Goal: Contribute content: Contribute content

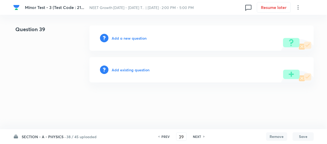
click at [115, 38] on h6 "Add a new question" at bounding box center [129, 38] width 35 height 6
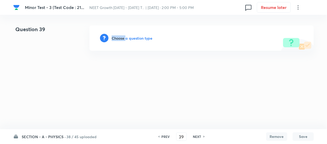
click at [115, 38] on h6 "Choose a question type" at bounding box center [132, 38] width 41 height 6
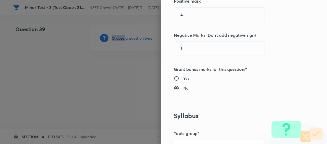
scroll to position [288, 0]
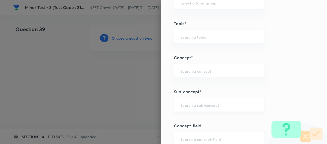
click at [185, 105] on input "text" at bounding box center [219, 105] width 78 height 5
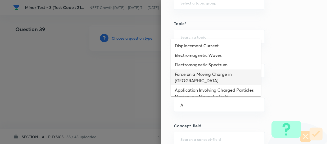
click at [204, 81] on li "Force on a Moving Charge in [GEOGRAPHIC_DATA]" at bounding box center [216, 78] width 90 height 16
type input "Force on a Moving Charge in [GEOGRAPHIC_DATA]"
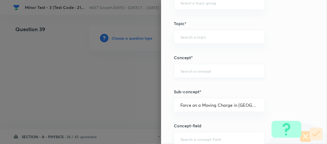
type input "Physics"
type input "Electricity & Magnetism"
type input "Magnetic Field & Magnetic Forces"
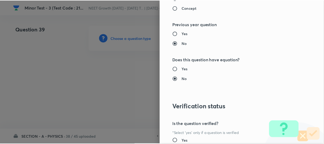
scroll to position [612, 0]
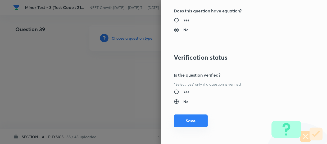
click at [185, 123] on button "Save" at bounding box center [191, 121] width 34 height 13
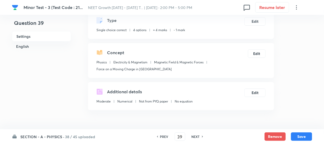
scroll to position [144, 0]
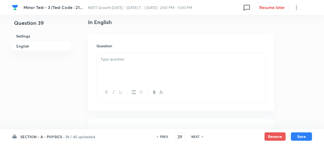
click at [126, 69] on div at bounding box center [181, 68] width 169 height 30
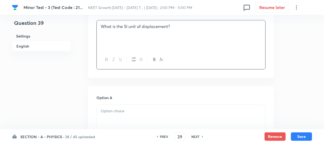
scroll to position [265, 0]
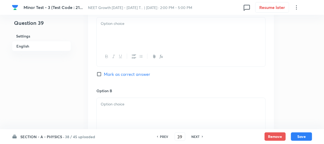
click at [123, 28] on div at bounding box center [181, 32] width 169 height 30
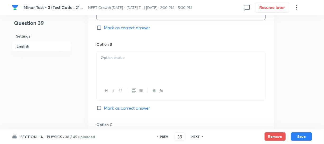
scroll to position [337, 0]
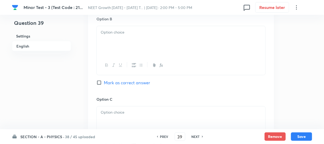
click at [119, 73] on div at bounding box center [181, 65] width 169 height 19
click at [116, 37] on div at bounding box center [181, 41] width 169 height 30
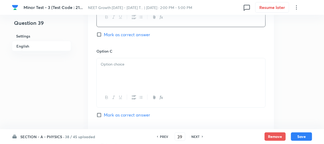
click at [119, 85] on div at bounding box center [181, 73] width 169 height 30
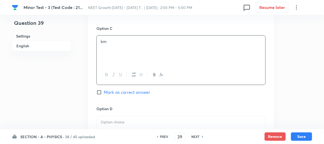
scroll to position [433, 0]
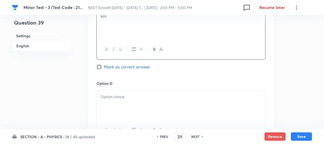
click at [109, 91] on div at bounding box center [181, 106] width 169 height 30
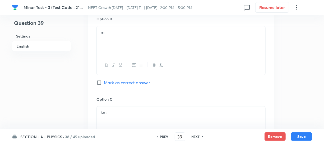
click at [100, 84] on input "Mark as correct answer" at bounding box center [100, 82] width 7 height 5
checkbox input "true"
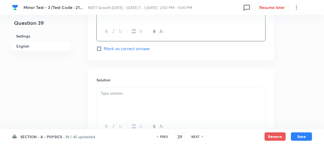
scroll to position [579, 0]
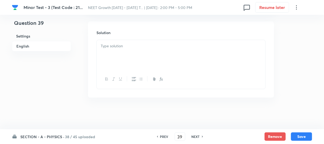
click at [120, 57] on div at bounding box center [181, 55] width 169 height 30
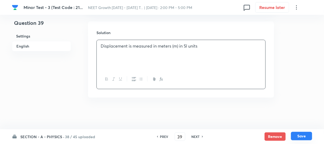
click at [298, 135] on button "Save" at bounding box center [301, 136] width 21 height 8
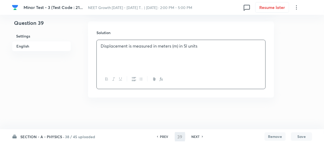
type input "40"
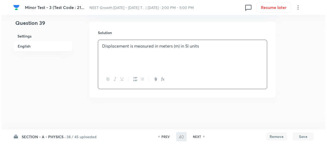
scroll to position [0, 0]
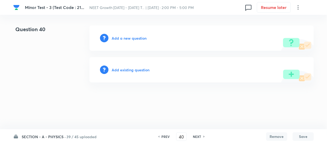
click at [121, 38] on h6 "Add a new question" at bounding box center [129, 38] width 35 height 6
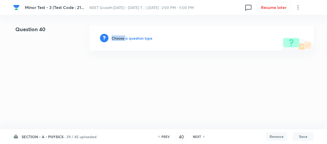
click at [121, 38] on h6 "Choose a question type" at bounding box center [132, 38] width 41 height 6
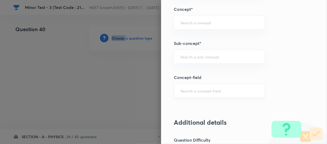
scroll to position [361, 0]
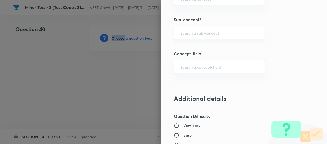
click at [188, 37] on div "​" at bounding box center [219, 33] width 91 height 14
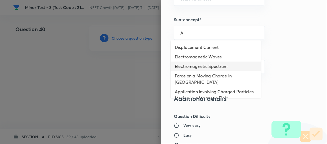
click at [205, 69] on li "Electromagnetic Spectrum" at bounding box center [216, 67] width 90 height 10
type input "Electromagnetic Spectrum"
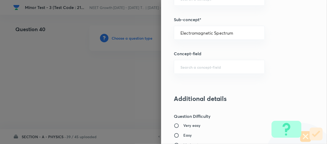
type input "Physics"
type input "Electricity & Magnetism"
type input "Electromagnetic Waves"
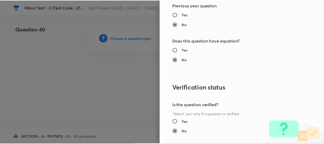
scroll to position [612, 0]
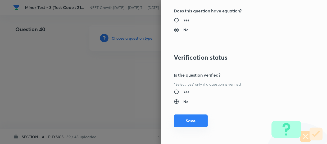
click at [185, 120] on button "Save" at bounding box center [191, 121] width 34 height 13
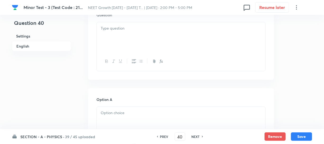
click at [128, 42] on div at bounding box center [181, 37] width 169 height 30
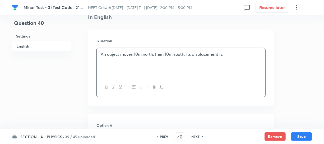
scroll to position [192, 0]
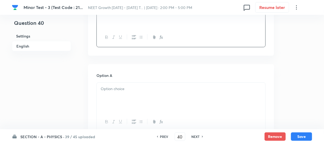
click at [126, 90] on p at bounding box center [181, 89] width 161 height 6
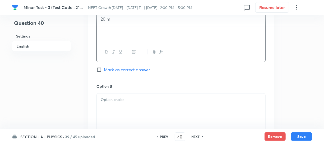
scroll to position [265, 0]
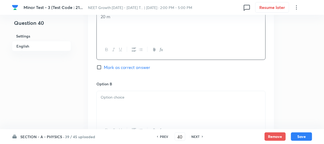
click at [122, 90] on div "Option B [PERSON_NAME] as correct answer" at bounding box center [181, 121] width 169 height 80
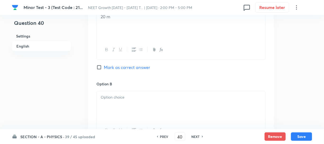
click at [116, 103] on div at bounding box center [181, 106] width 169 height 30
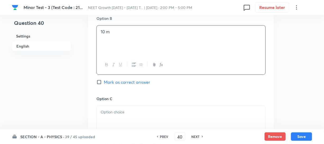
scroll to position [385, 0]
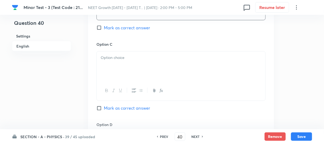
drag, startPoint x: 115, startPoint y: 64, endPoint x: 113, endPoint y: 61, distance: 3.1
click at [115, 64] on div at bounding box center [181, 67] width 169 height 30
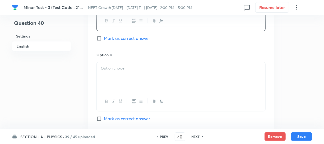
scroll to position [457, 0]
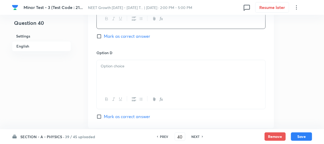
click at [116, 91] on div at bounding box center [181, 99] width 169 height 19
click at [116, 80] on div at bounding box center [181, 75] width 169 height 30
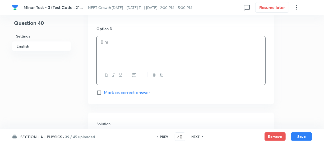
click at [99, 90] on input "Mark as correct answer" at bounding box center [100, 92] width 7 height 5
checkbox input "true"
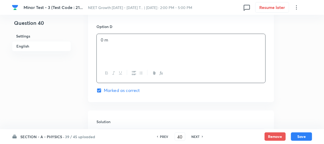
scroll to position [529, 0]
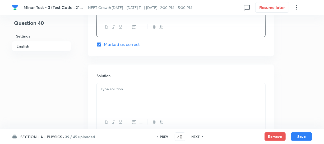
click at [108, 81] on div "Solution" at bounding box center [181, 103] width 186 height 76
click at [109, 96] on div at bounding box center [181, 98] width 169 height 30
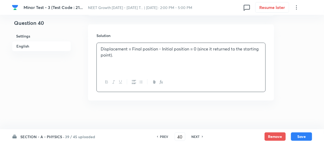
scroll to position [573, 0]
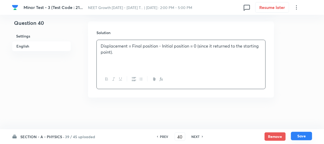
click at [301, 133] on button "Save" at bounding box center [301, 136] width 21 height 8
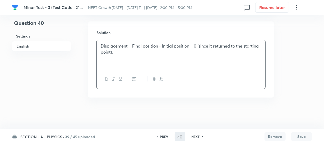
type input "41"
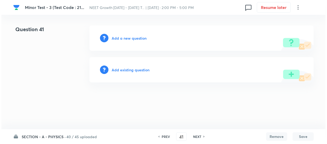
scroll to position [0, 0]
click at [121, 37] on h6 "Add a new question" at bounding box center [129, 38] width 35 height 6
click at [121, 37] on h6 "Choose a question type" at bounding box center [132, 38] width 41 height 6
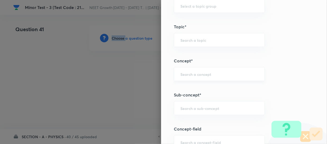
scroll to position [337, 0]
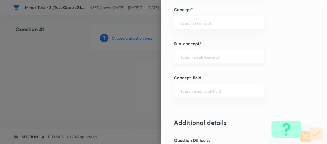
click at [190, 57] on input "text" at bounding box center [219, 56] width 78 height 5
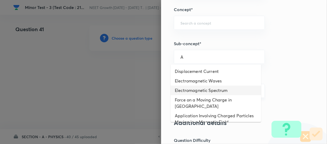
click at [194, 86] on li "Electromagnetic Spectrum" at bounding box center [216, 91] width 90 height 10
type input "Electromagnetic Spectrum"
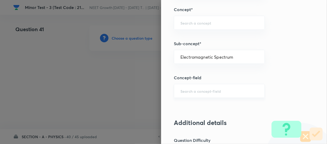
type input "Physics"
type input "Electricity & Magnetism"
type input "Electromagnetic Waves"
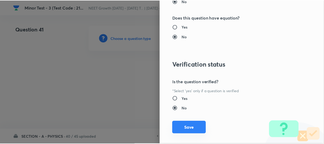
scroll to position [612, 0]
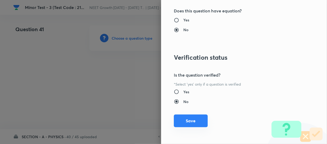
click at [183, 121] on button "Save" at bounding box center [191, 121] width 34 height 13
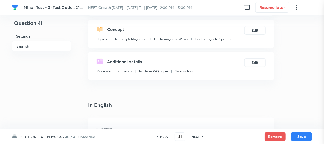
scroll to position [120, 0]
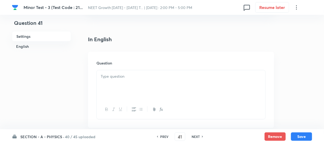
click at [113, 86] on div at bounding box center [181, 85] width 169 height 30
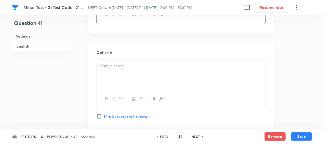
scroll to position [216, 0]
click at [122, 74] on div at bounding box center [181, 74] width 169 height 30
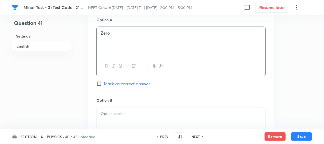
scroll to position [312, 0]
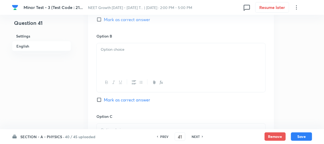
click at [121, 60] on div at bounding box center [181, 58] width 169 height 30
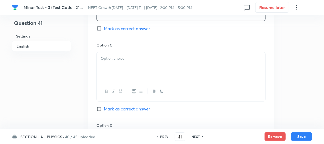
scroll to position [385, 0]
click at [136, 64] on div at bounding box center [181, 67] width 169 height 30
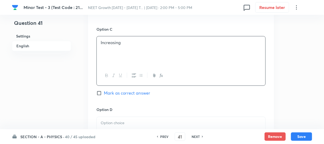
scroll to position [457, 0]
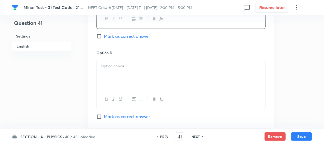
drag, startPoint x: 110, startPoint y: 85, endPoint x: 121, endPoint y: 82, distance: 11.7
click at [110, 84] on div at bounding box center [181, 75] width 169 height 30
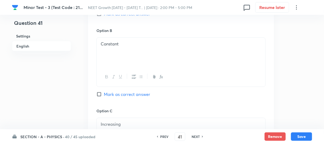
scroll to position [312, 0]
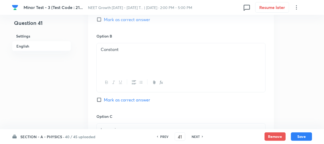
drag, startPoint x: 101, startPoint y: 20, endPoint x: 106, endPoint y: 22, distance: 4.8
click at [101, 20] on input "Mark as correct answer" at bounding box center [100, 19] width 7 height 5
checkbox input "true"
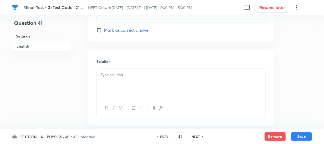
scroll to position [553, 0]
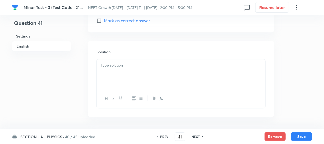
click at [124, 63] on p at bounding box center [181, 65] width 161 height 6
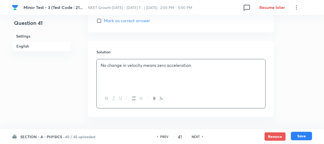
click at [299, 134] on button "Save" at bounding box center [301, 136] width 21 height 8
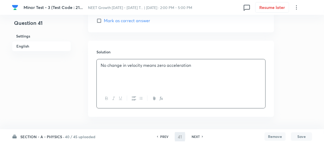
type input "42"
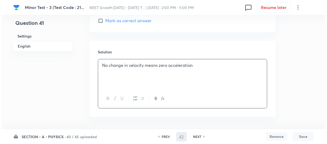
scroll to position [0, 0]
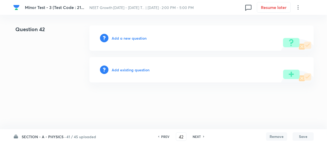
click at [121, 37] on h6 "Add a new question" at bounding box center [129, 38] width 35 height 6
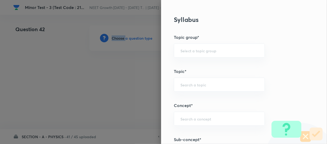
scroll to position [337, 0]
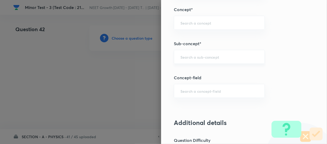
click at [185, 58] on input "text" at bounding box center [219, 56] width 78 height 5
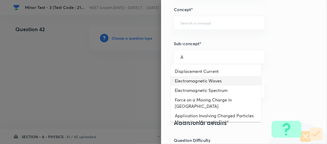
click at [195, 82] on li "Electromagnetic Waves" at bounding box center [216, 81] width 90 height 10
type input "Electromagnetic Waves"
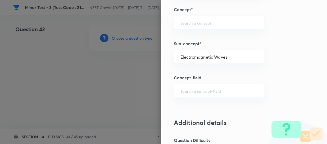
type input "Physics"
type input "Electricity & Magnetism"
type input "Electromagnetic Waves"
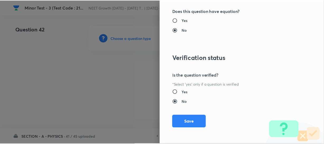
scroll to position [612, 0]
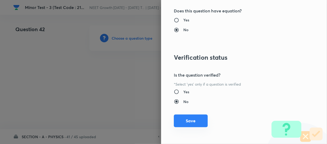
click at [181, 119] on button "Save" at bounding box center [191, 121] width 34 height 13
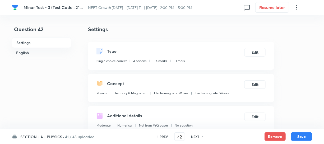
scroll to position [144, 0]
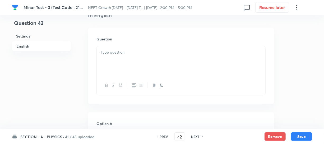
click at [125, 68] on div at bounding box center [181, 61] width 169 height 30
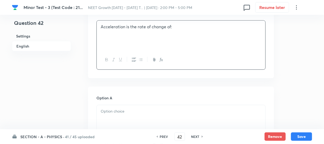
scroll to position [192, 0]
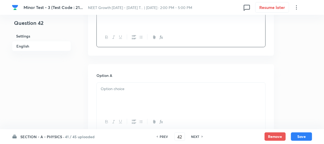
click at [138, 98] on div at bounding box center [181, 98] width 169 height 30
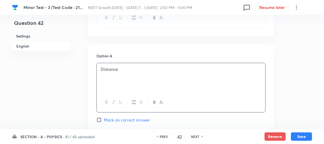
scroll to position [265, 0]
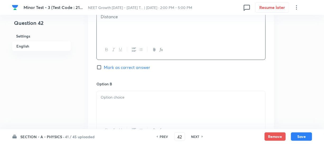
click at [113, 100] on p at bounding box center [181, 97] width 161 height 6
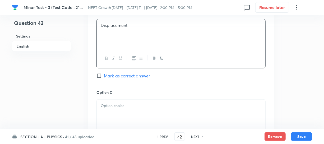
scroll to position [361, 0]
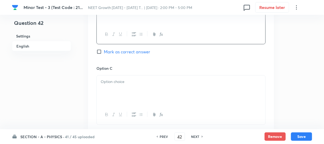
click at [121, 91] on div at bounding box center [181, 91] width 169 height 30
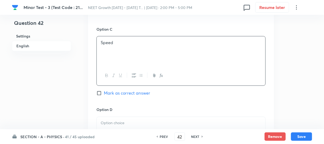
scroll to position [409, 0]
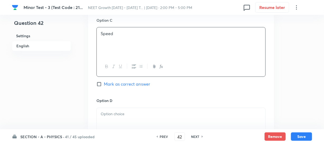
click at [116, 116] on p at bounding box center [181, 114] width 161 height 6
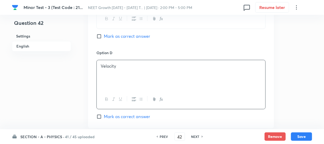
click at [100, 119] on input "Mark as correct answer" at bounding box center [100, 116] width 7 height 5
checkbox input "true"
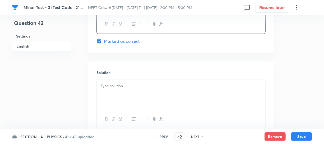
scroll to position [553, 0]
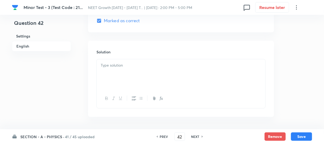
click at [113, 81] on div at bounding box center [181, 74] width 169 height 30
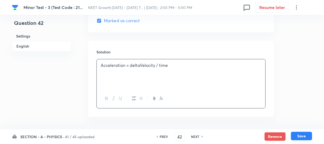
click at [299, 138] on button "Save" at bounding box center [301, 136] width 21 height 8
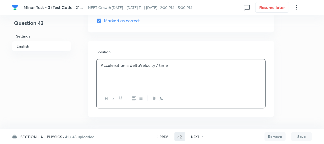
type input "43"
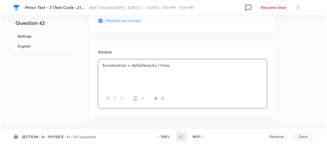
scroll to position [0, 0]
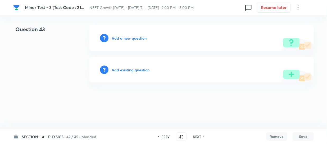
click at [117, 36] on h6 "Add a new question" at bounding box center [129, 38] width 35 height 6
click at [117, 36] on h6 "Choose a question type" at bounding box center [132, 38] width 41 height 6
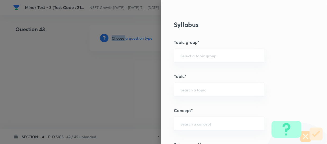
scroll to position [265, 0]
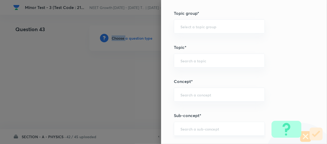
click at [184, 125] on div "​" at bounding box center [219, 129] width 91 height 14
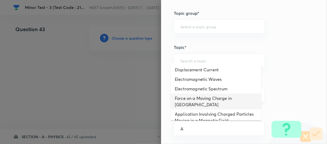
click at [205, 95] on li "Force on a Moving Charge in [GEOGRAPHIC_DATA]" at bounding box center [216, 102] width 90 height 16
type input "Force on a Moving Charge in [GEOGRAPHIC_DATA]"
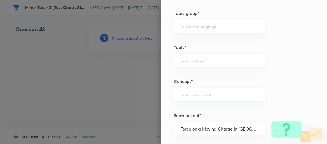
type input "Physics"
type input "Electricity & Magnetism"
type input "Magnetic Field & Magnetic Forces"
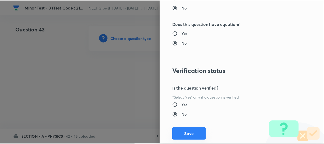
scroll to position [612, 0]
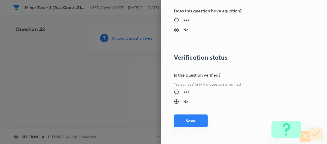
click at [186, 121] on button "Save" at bounding box center [191, 121] width 34 height 13
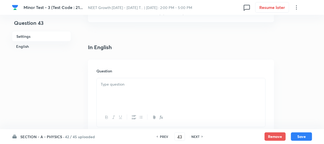
scroll to position [120, 0]
click at [126, 96] on div at bounding box center [181, 92] width 169 height 30
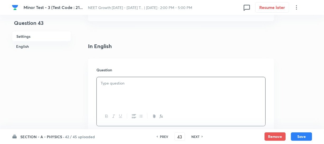
paste div
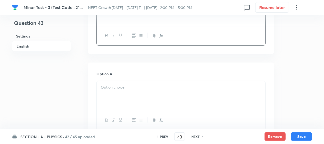
scroll to position [216, 0]
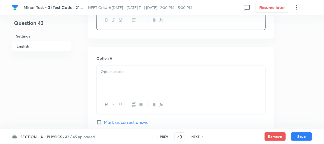
click at [111, 88] on div at bounding box center [181, 81] width 169 height 30
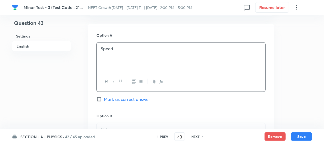
scroll to position [288, 0]
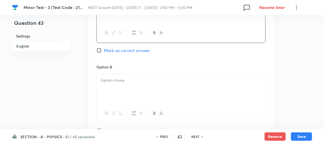
click at [106, 110] on div at bounding box center [181, 113] width 169 height 19
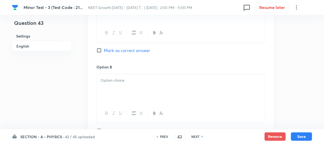
click at [115, 87] on div at bounding box center [181, 89] width 169 height 30
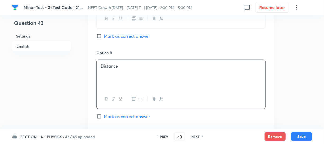
scroll to position [337, 0]
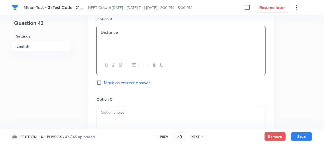
click at [123, 110] on p at bounding box center [181, 113] width 161 height 6
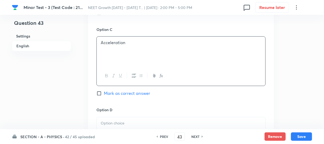
scroll to position [409, 0]
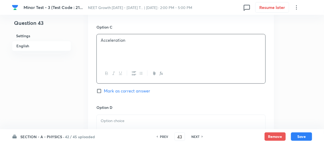
click at [120, 122] on p at bounding box center [181, 121] width 161 height 6
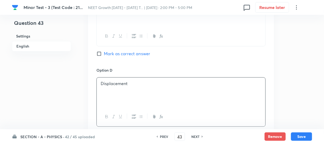
scroll to position [481, 0]
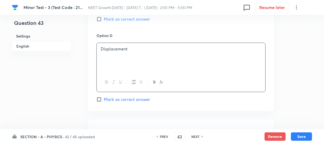
click at [97, 103] on label "Mark as correct answer" at bounding box center [124, 99] width 54 height 6
click at [97, 102] on input "Mark as correct answer" at bounding box center [100, 99] width 7 height 5
checkbox input "true"
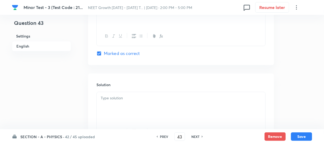
scroll to position [529, 0]
click at [108, 89] on div "Solution" at bounding box center [181, 109] width 186 height 76
click at [104, 99] on div at bounding box center [181, 105] width 169 height 30
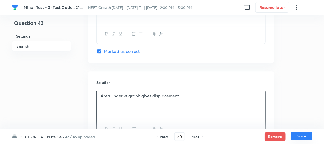
click at [302, 137] on button "Save" at bounding box center [301, 136] width 21 height 8
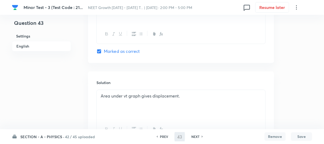
type input "44"
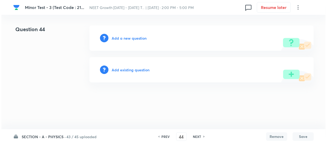
scroll to position [0, 0]
click at [118, 37] on h6 "Add a new question" at bounding box center [129, 38] width 35 height 6
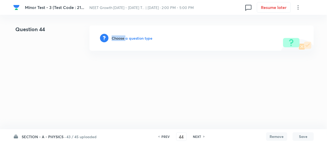
click at [118, 37] on h6 "Choose a question type" at bounding box center [132, 38] width 41 height 6
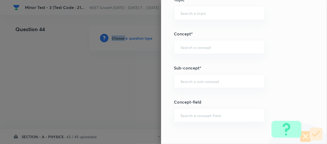
scroll to position [312, 0]
click at [180, 81] on input "text" at bounding box center [219, 81] width 78 height 5
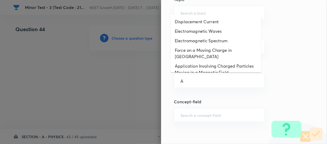
click at [202, 50] on li "Force on a Moving Charge in [GEOGRAPHIC_DATA]" at bounding box center [216, 54] width 90 height 16
type input "Force on a Moving Charge in [GEOGRAPHIC_DATA]"
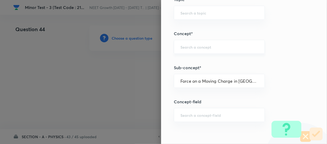
type input "Physics"
type input "Electricity & Magnetism"
type input "Magnetic Field & Magnetic Forces"
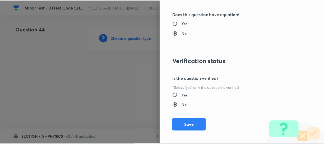
scroll to position [612, 0]
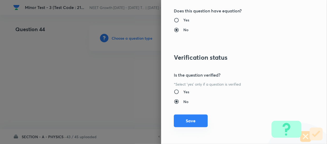
click at [185, 119] on button "Save" at bounding box center [191, 121] width 34 height 13
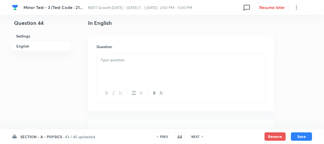
scroll to position [144, 0]
click at [127, 71] on div at bounding box center [181, 68] width 169 height 30
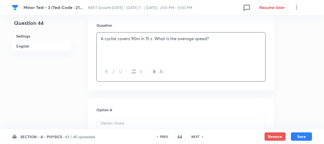
scroll to position [192, 0]
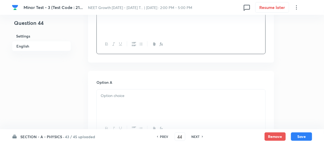
click at [117, 93] on p at bounding box center [181, 96] width 161 height 6
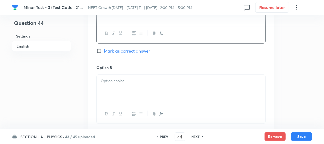
scroll to position [288, 0]
click at [117, 93] on div at bounding box center [181, 89] width 169 height 30
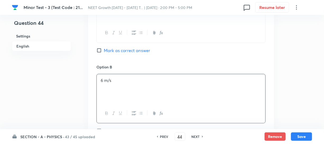
scroll to position [337, 0]
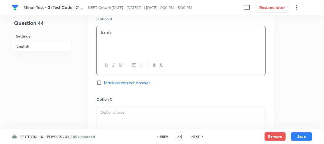
click at [121, 112] on p at bounding box center [181, 113] width 161 height 6
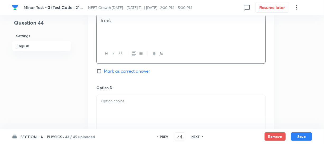
scroll to position [433, 0]
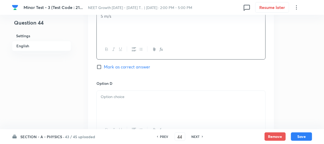
click at [113, 100] on div at bounding box center [181, 106] width 169 height 30
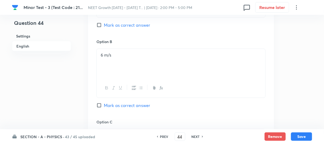
scroll to position [337, 0]
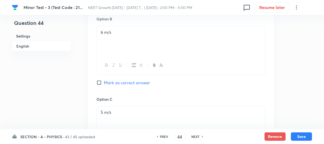
click at [105, 80] on span "Mark as correct answer" at bounding box center [127, 83] width 46 height 6
click at [104, 80] on input "Mark as correct answer" at bounding box center [100, 82] width 7 height 5
checkbox input "true"
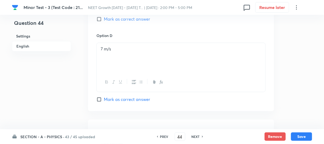
scroll to position [529, 0]
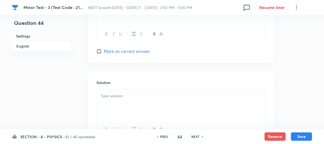
click at [111, 95] on p at bounding box center [181, 96] width 161 height 6
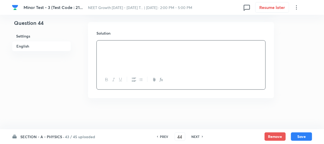
scroll to position [579, 0]
click at [300, 136] on button "Save" at bounding box center [301, 136] width 21 height 8
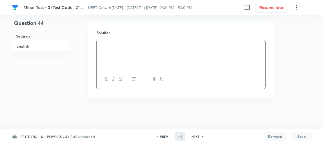
type input "45"
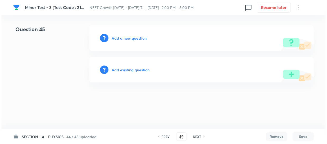
scroll to position [0, 0]
click at [114, 39] on h6 "Add a new question" at bounding box center [129, 38] width 35 height 6
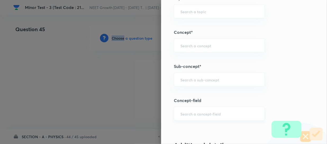
scroll to position [361, 0]
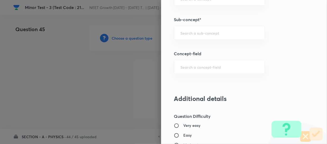
click at [185, 40] on div "Question settings Question type* Single choice correct Number of options* 2 3 4…" at bounding box center [244, 72] width 166 height 144
click at [187, 34] on input "text" at bounding box center [219, 32] width 78 height 5
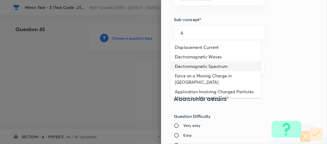
click at [190, 68] on li "Electromagnetic Spectrum" at bounding box center [216, 67] width 90 height 10
type input "Electromagnetic Spectrum"
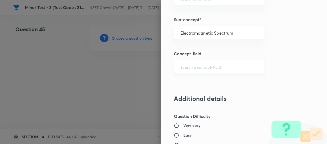
type input "Physics"
type input "Electricity & Magnetism"
type input "Electromagnetic Waves"
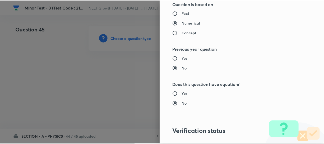
scroll to position [612, 0]
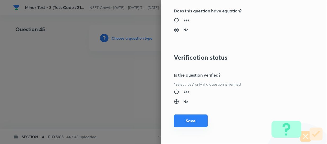
click at [185, 118] on button "Save" at bounding box center [191, 121] width 34 height 13
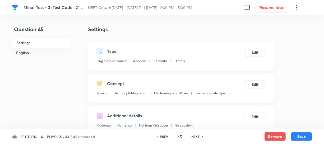
scroll to position [72, 0]
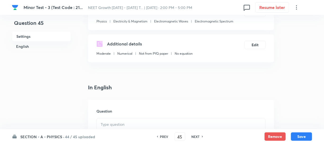
click at [115, 125] on p at bounding box center [181, 125] width 161 height 6
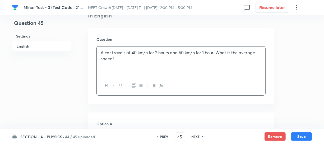
scroll to position [144, 0]
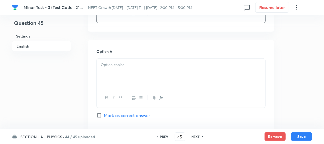
click at [120, 65] on p at bounding box center [181, 65] width 161 height 6
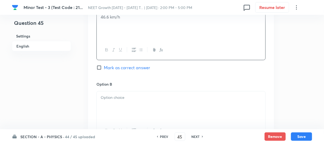
scroll to position [265, 0]
click at [107, 103] on div at bounding box center [181, 106] width 169 height 30
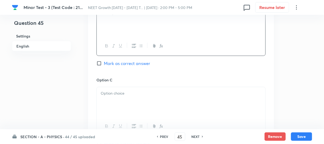
scroll to position [361, 0]
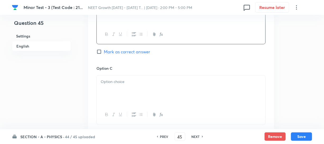
click at [113, 88] on div at bounding box center [181, 91] width 169 height 30
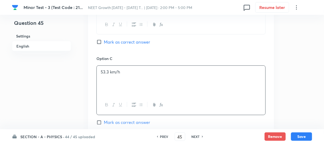
scroll to position [409, 0]
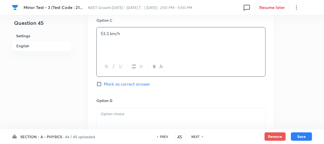
click at [103, 107] on div "Option D [PERSON_NAME] as correct answer" at bounding box center [181, 133] width 169 height 70
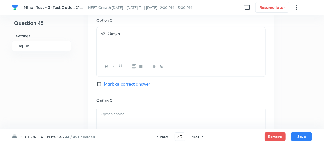
click at [108, 119] on div at bounding box center [181, 123] width 169 height 30
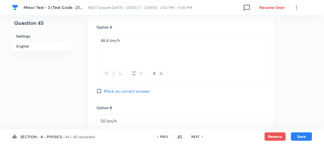
scroll to position [240, 0]
click at [100, 89] on label "Mark as correct answer" at bounding box center [124, 91] width 54 height 6
click at [100, 89] on input "Mark as correct answer" at bounding box center [100, 91] width 7 height 5
checkbox input "true"
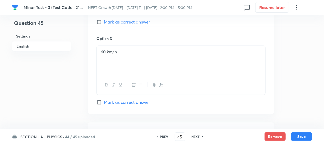
scroll to position [553, 0]
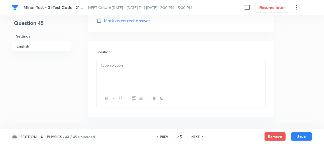
click at [114, 80] on div at bounding box center [181, 74] width 169 height 30
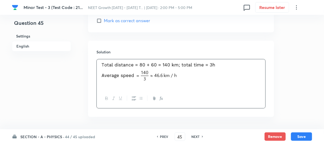
click at [303, 138] on button "Save" at bounding box center [301, 137] width 21 height 8
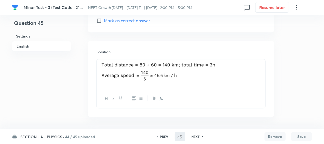
type input "46"
checkbox input "true"
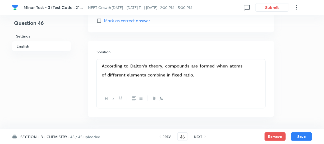
click at [28, 135] on h6 "SECTION - B - CHEMISTRY ·" at bounding box center [44, 137] width 49 height 6
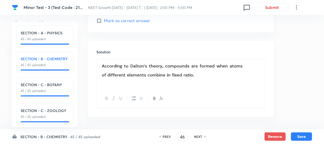
click at [55, 42] on div "SECTION - A - PHYSICS 45 / 45 uploaded" at bounding box center [44, 37] width 57 height 22
type input "1"
checkbox input "false"
checkbox input "true"
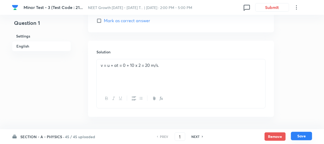
click at [298, 135] on button "Save" at bounding box center [301, 136] width 21 height 8
click at [297, 135] on button "Save" at bounding box center [301, 136] width 21 height 8
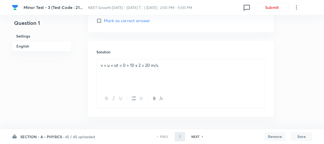
type input "2"
checkbox input "true"
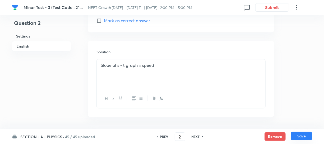
click at [296, 139] on button "Save" at bounding box center [301, 136] width 21 height 8
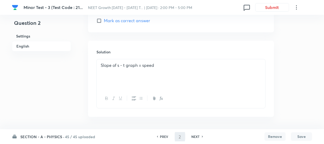
click at [296, 139] on button "Save" at bounding box center [301, 137] width 21 height 8
type input "3"
checkbox input "true"
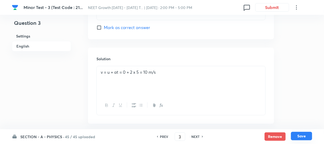
click at [302, 136] on button "Save" at bounding box center [301, 136] width 21 height 8
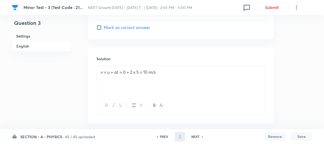
click at [302, 136] on button "Save" at bounding box center [301, 137] width 21 height 8
type input "4"
checkbox input "false"
checkbox input "true"
